Goal: Task Accomplishment & Management: Complete application form

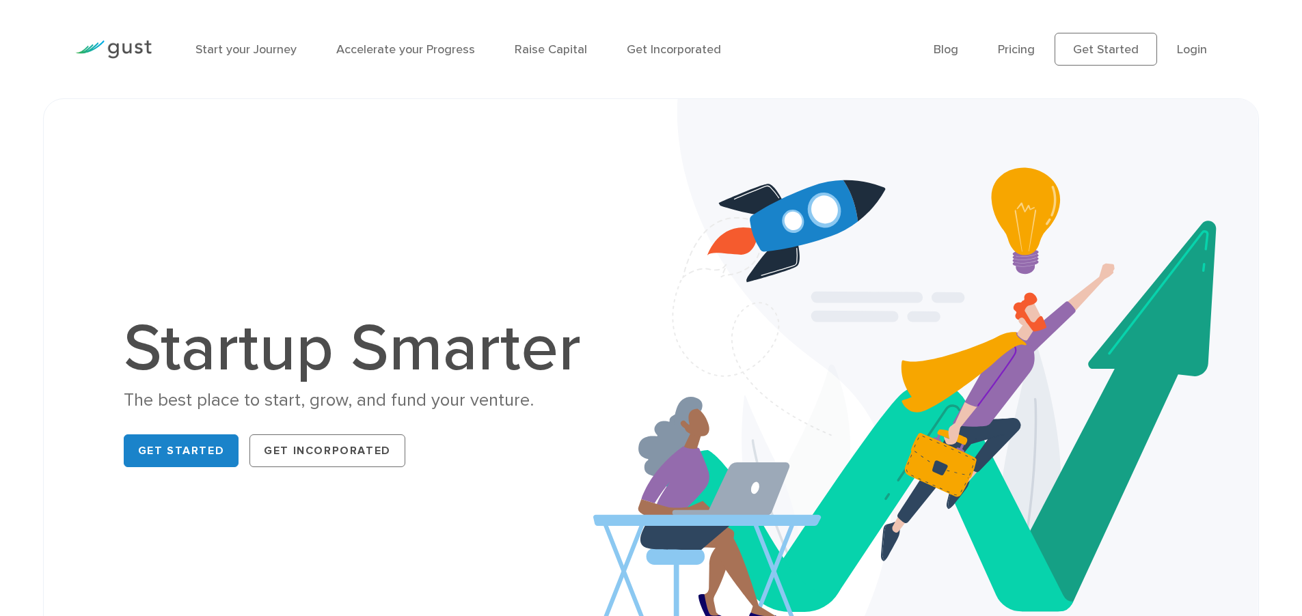
click at [324, 10] on div "Start your Journey Accelerate your Progress Raise Capital Get Incorporated Blog…" at bounding box center [651, 49] width 1172 height 98
click at [346, 8] on div "Start your Journey Accelerate your Progress Raise Capital Get Incorporated Blog…" at bounding box center [651, 49] width 1172 height 98
click at [374, 21] on div "Start your Journey Accelerate your Progress Raise Capital Get Incorporated" at bounding box center [554, 49] width 738 height 59
click at [554, 50] on link "Raise Capital" at bounding box center [551, 49] width 72 height 14
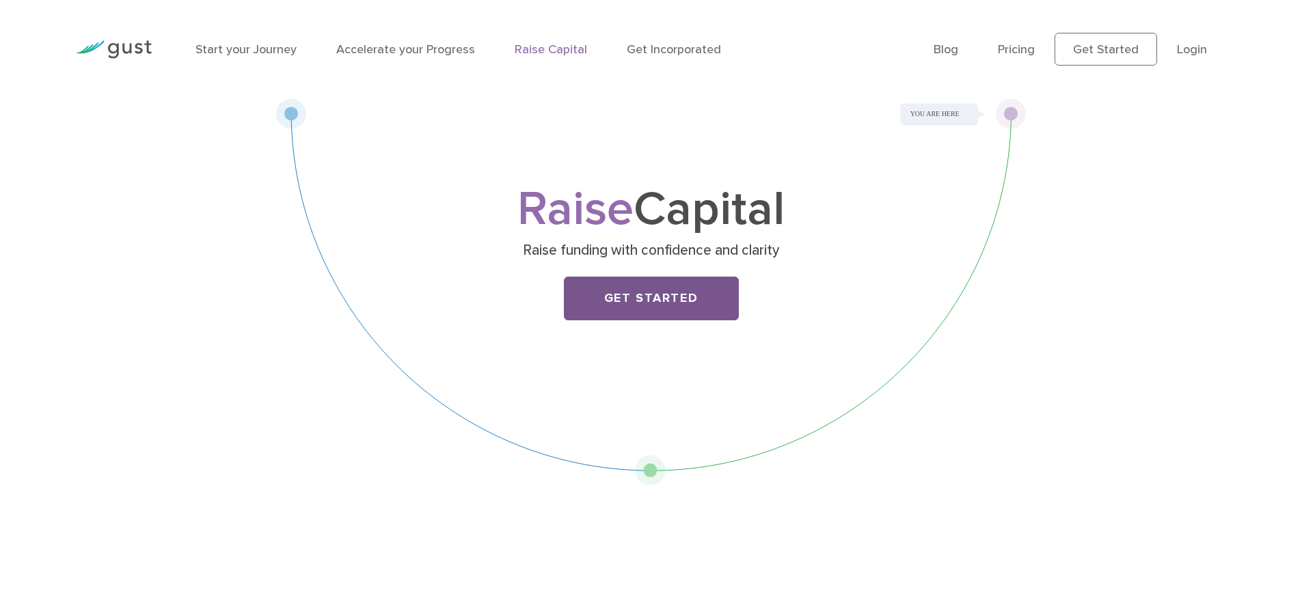
click at [651, 307] on link "Get Started" at bounding box center [651, 299] width 175 height 44
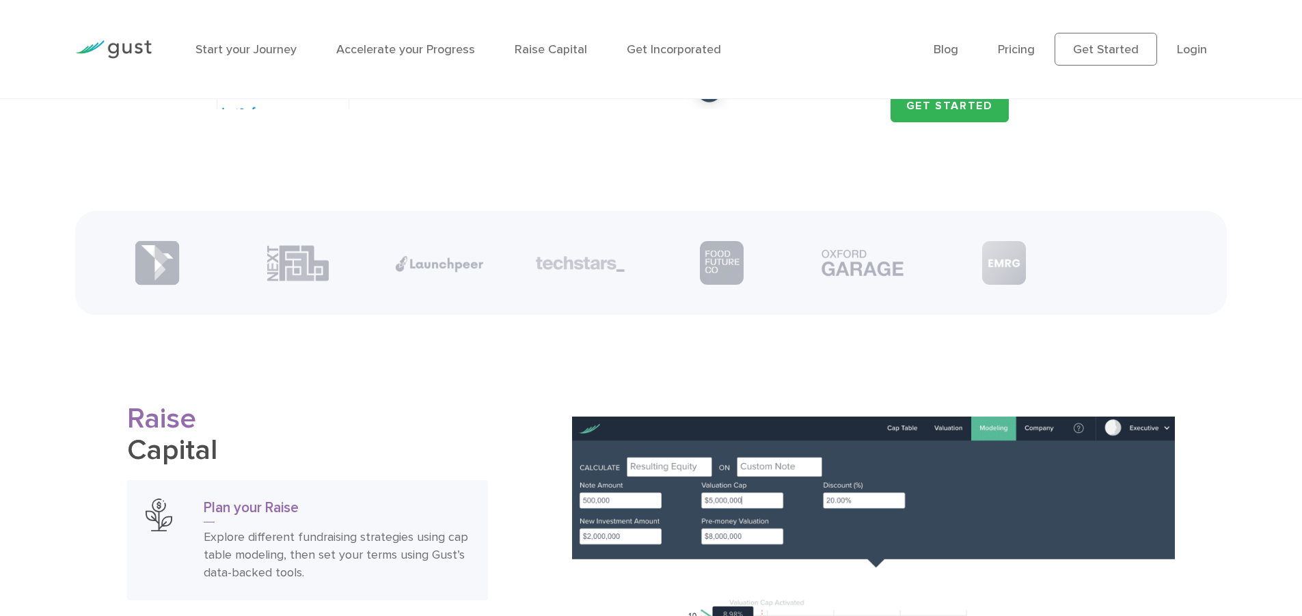
scroll to position [1945, 0]
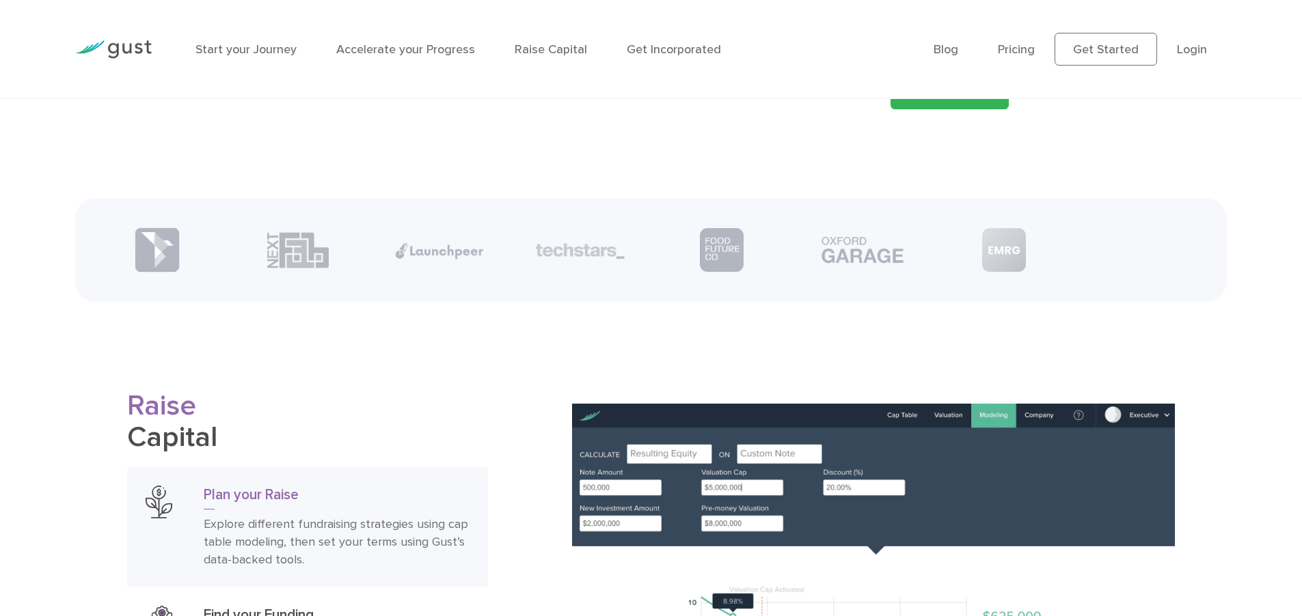
click at [720, 272] on img at bounding box center [722, 250] width 44 height 44
click at [163, 260] on img at bounding box center [157, 250] width 45 height 45
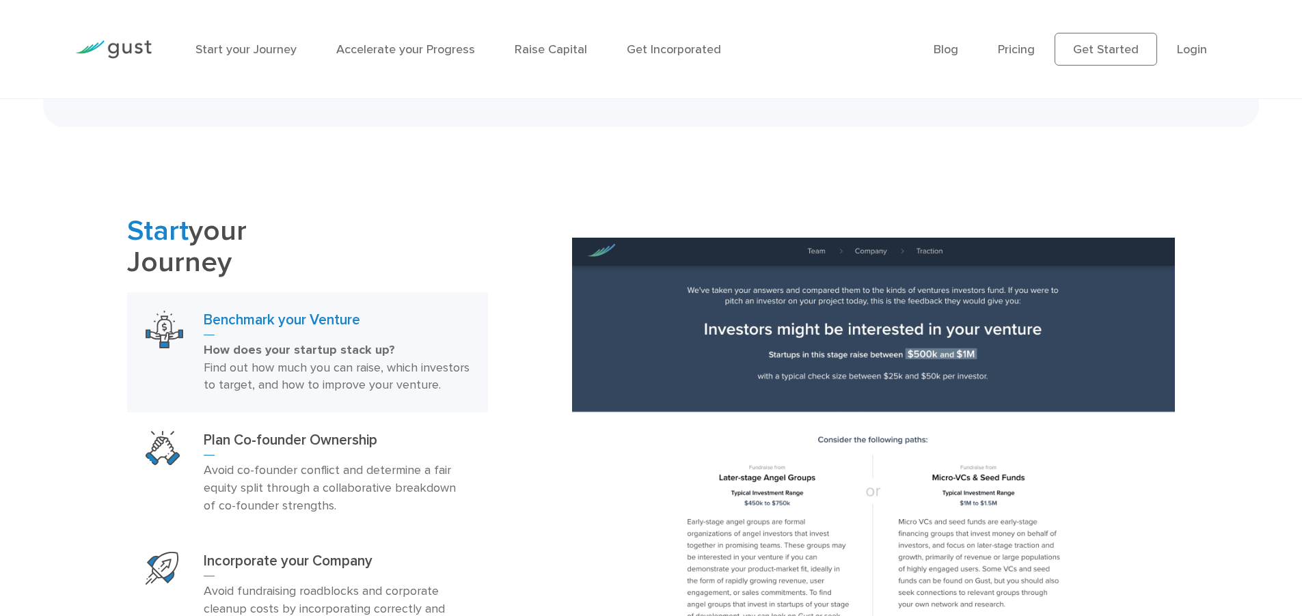
scroll to position [609, 0]
